Goal: Navigation & Orientation: Find specific page/section

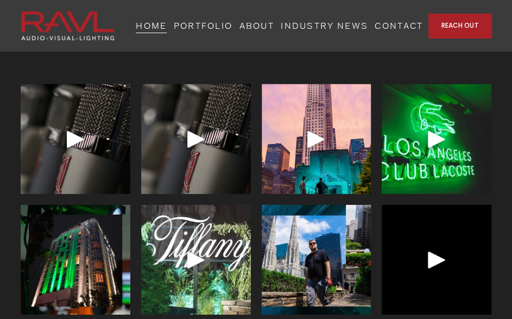
scroll to position [2753, 0]
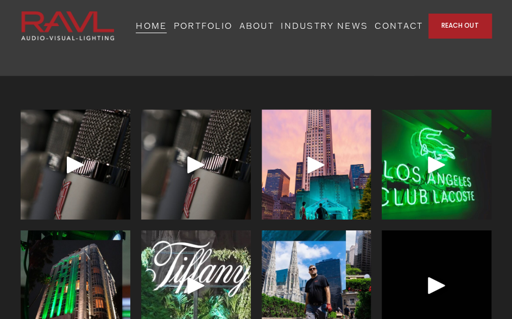
click at [233, 23] on link "PORTFOLIO" at bounding box center [203, 25] width 59 height 17
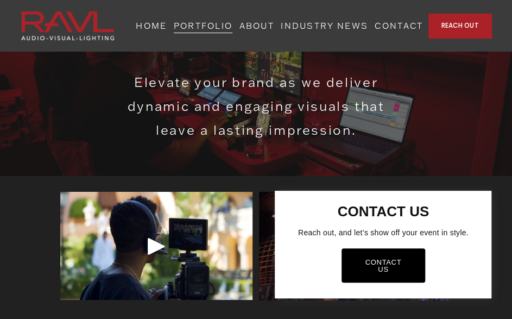
scroll to position [1275, 0]
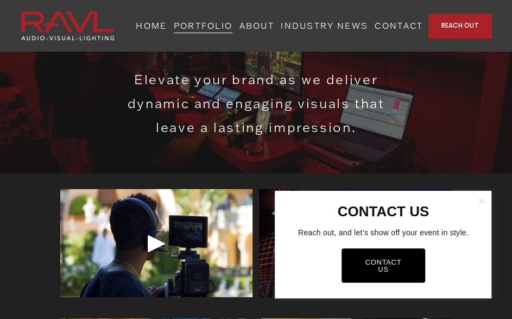
click at [478, 197] on link "Close" at bounding box center [481, 200] width 17 height 17
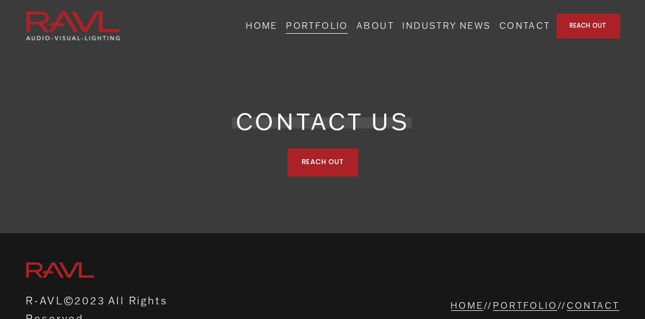
scroll to position [3567, 0]
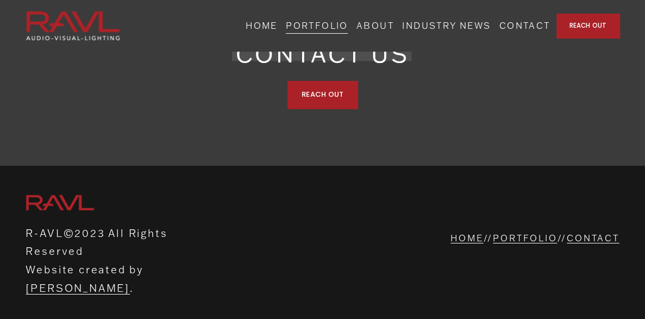
click at [77, 21] on link at bounding box center [73, 26] width 94 height 30
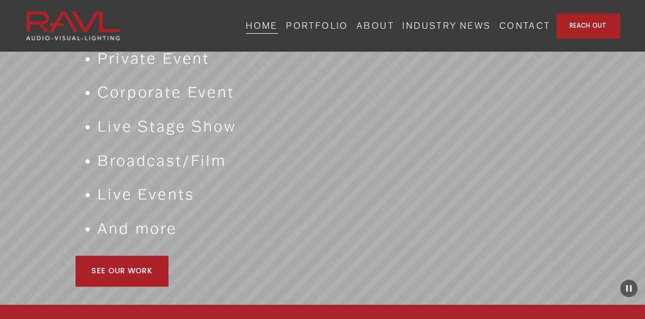
scroll to position [941, 0]
